Goal: Task Accomplishment & Management: Use online tool/utility

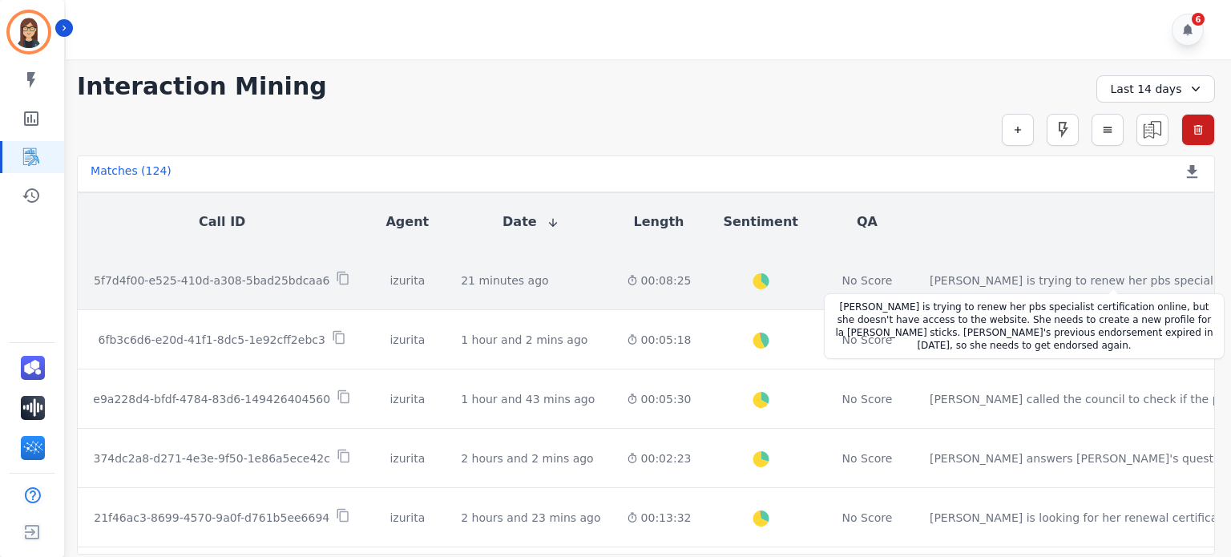
click at [953, 280] on div "[PERSON_NAME] is trying to renew her pbs specialist certification online, but s…" at bounding box center [1228, 281] width 597 height 16
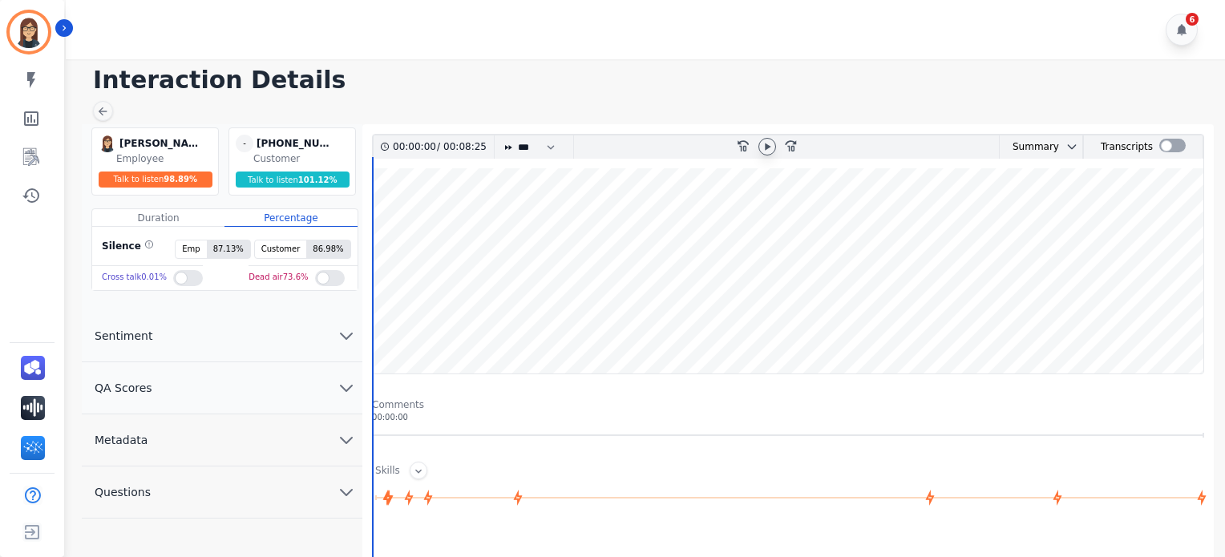
click at [766, 149] on icon at bounding box center [767, 146] width 13 height 13
click at [732, 325] on wave at bounding box center [788, 270] width 830 height 205
click at [843, 317] on wave at bounding box center [788, 270] width 830 height 205
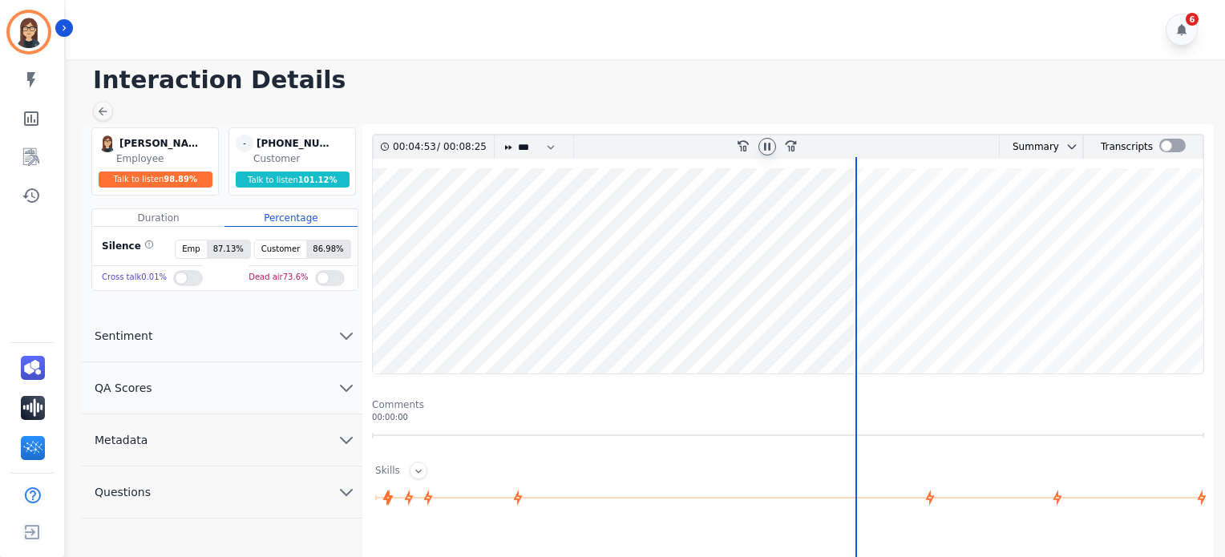
click at [967, 321] on wave at bounding box center [788, 270] width 830 height 205
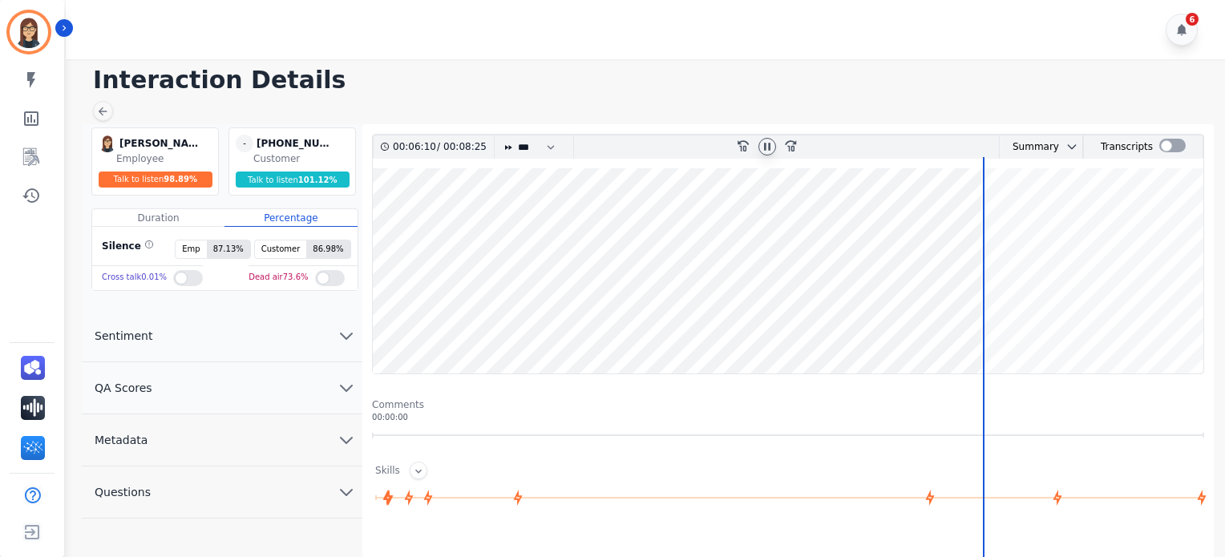
click at [765, 147] on icon at bounding box center [767, 146] width 6 height 7
